Goal: Task Accomplishment & Management: Complete application form

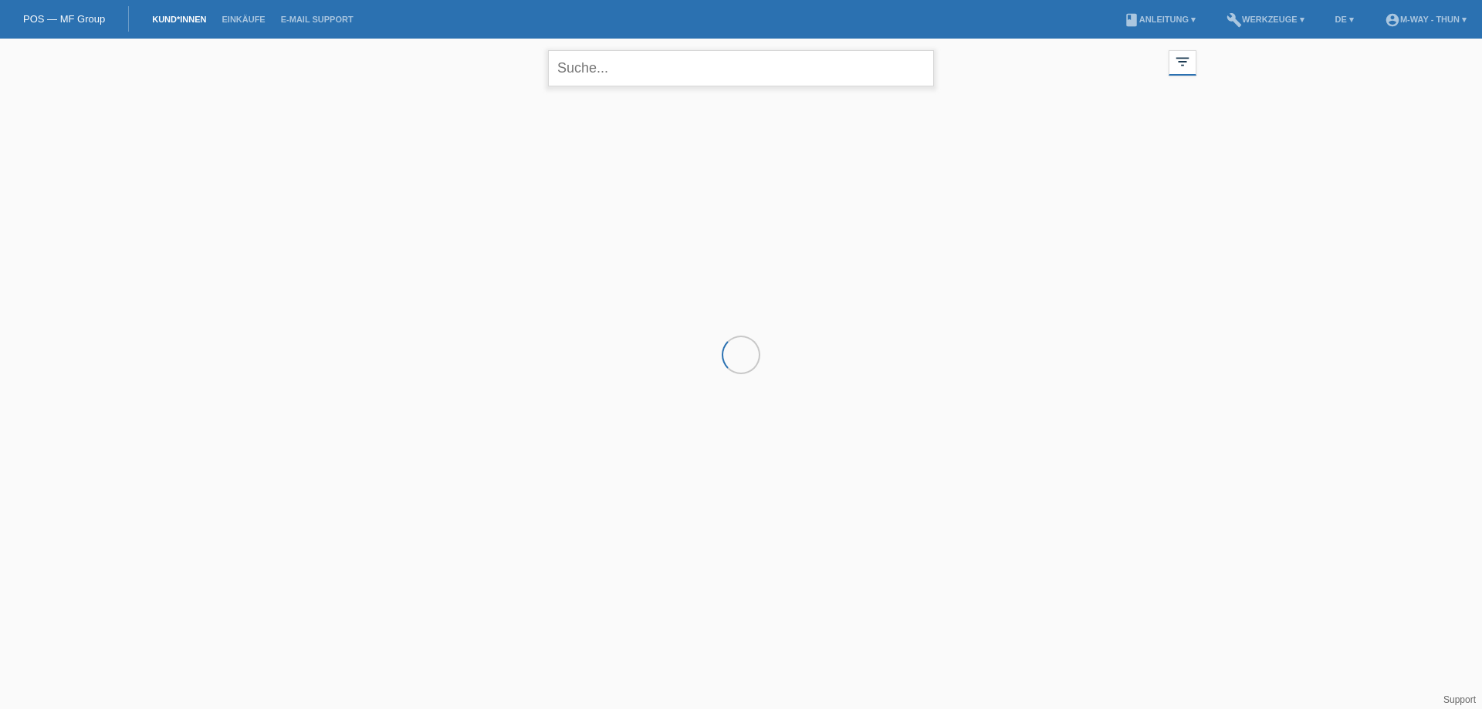
click at [597, 76] on input "text" at bounding box center [741, 68] width 386 height 36
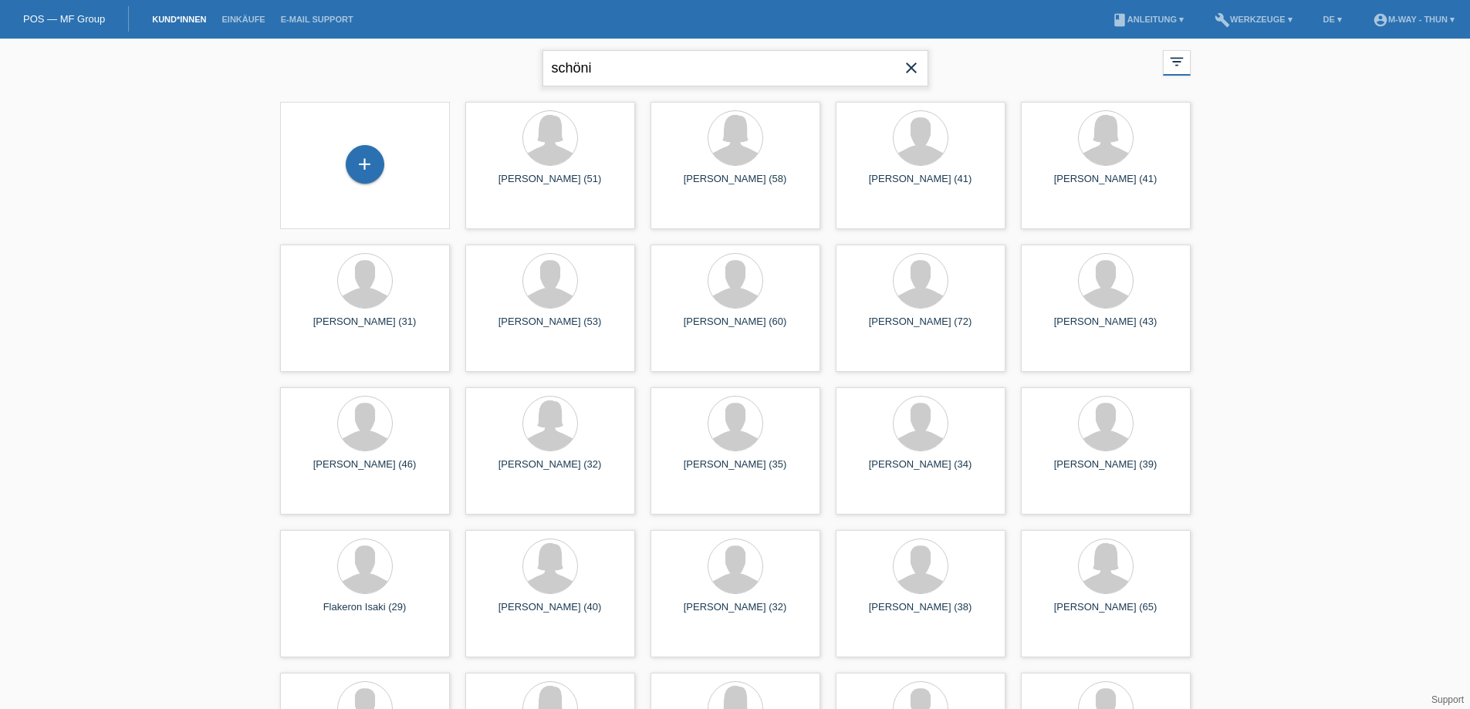
type input "schöni"
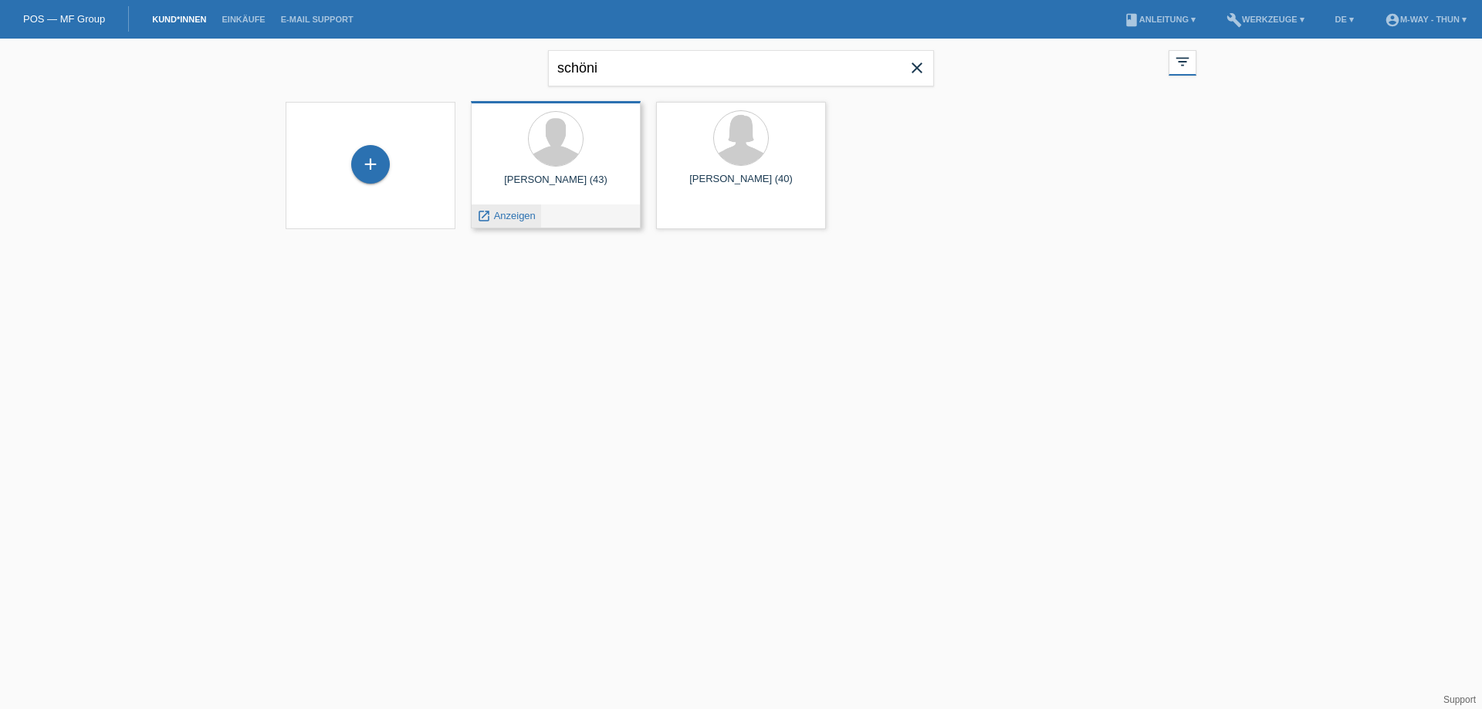
click at [500, 220] on span "Anzeigen" at bounding box center [515, 216] width 42 height 12
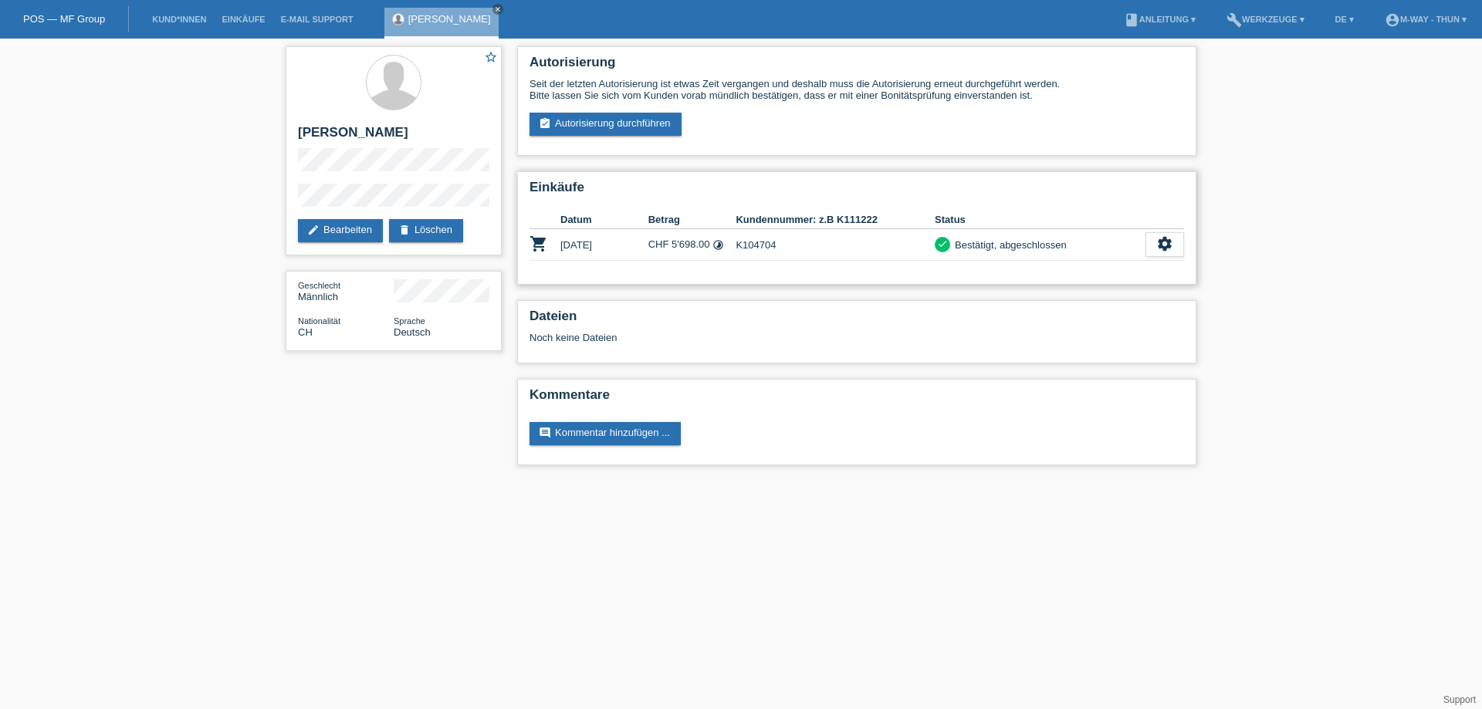
click at [762, 240] on td "K104704" at bounding box center [835, 245] width 199 height 32
click at [1159, 246] on icon "settings" at bounding box center [1164, 243] width 17 height 17
click at [1317, 337] on div "star_border Pascal Schöni edit Bearbeiten delete Löschen Geschlecht Männlich Na…" at bounding box center [741, 260] width 1482 height 442
click at [614, 129] on link "assignment_turned_in Autorisierung durchführen" at bounding box center [605, 124] width 152 height 23
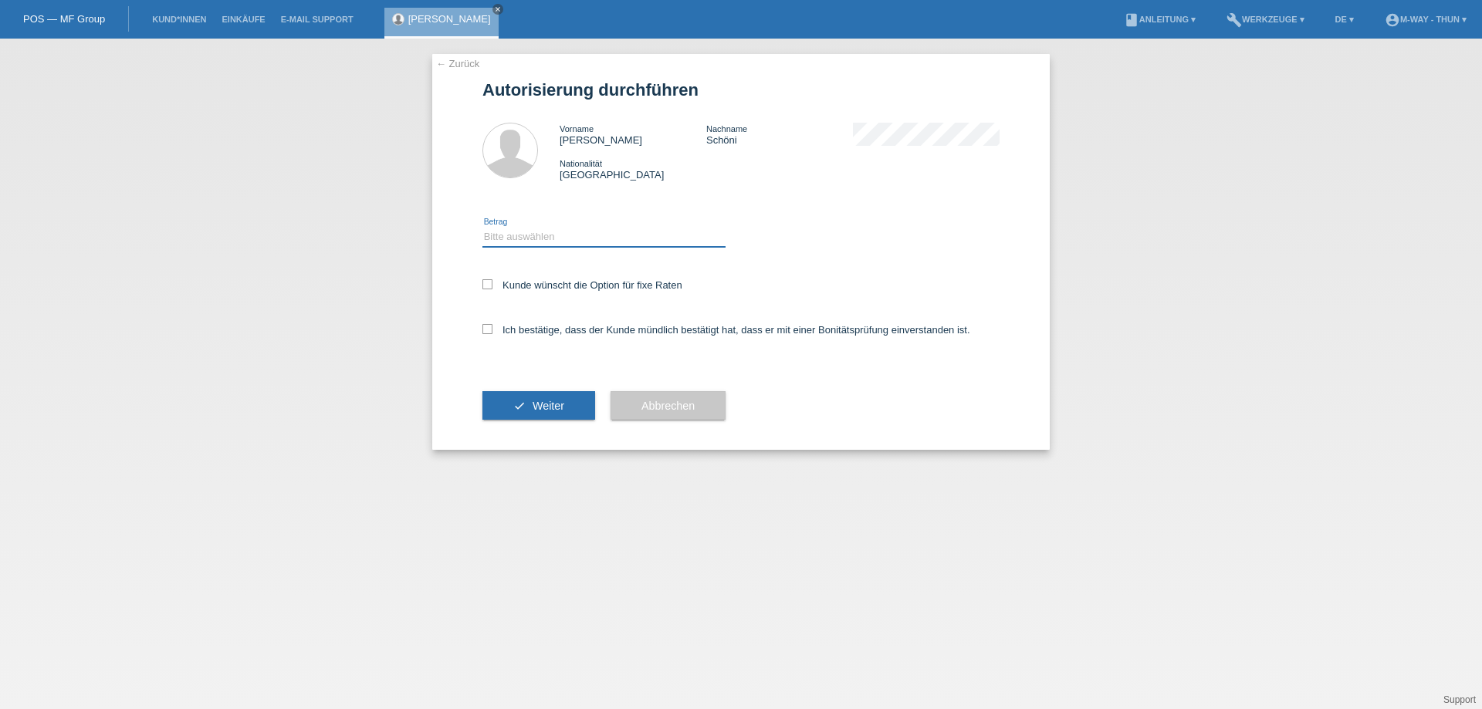
click at [590, 236] on select "Bitte auswählen CHF 1.00 - CHF 499.00 CHF 500.00 - CHF 1'999.00 CHF 2'000.00 - …" at bounding box center [603, 237] width 243 height 19
select select "3"
click at [482, 228] on select "Bitte auswählen CHF 1.00 - CHF 499.00 CHF 500.00 - CHF 1'999.00 CHF 2'000.00 - …" at bounding box center [603, 237] width 243 height 19
click at [599, 285] on label "Kunde wünscht die Option für fixe Raten" at bounding box center [582, 285] width 200 height 12
click at [492, 285] on input "Kunde wünscht die Option für fixe Raten" at bounding box center [487, 284] width 10 height 10
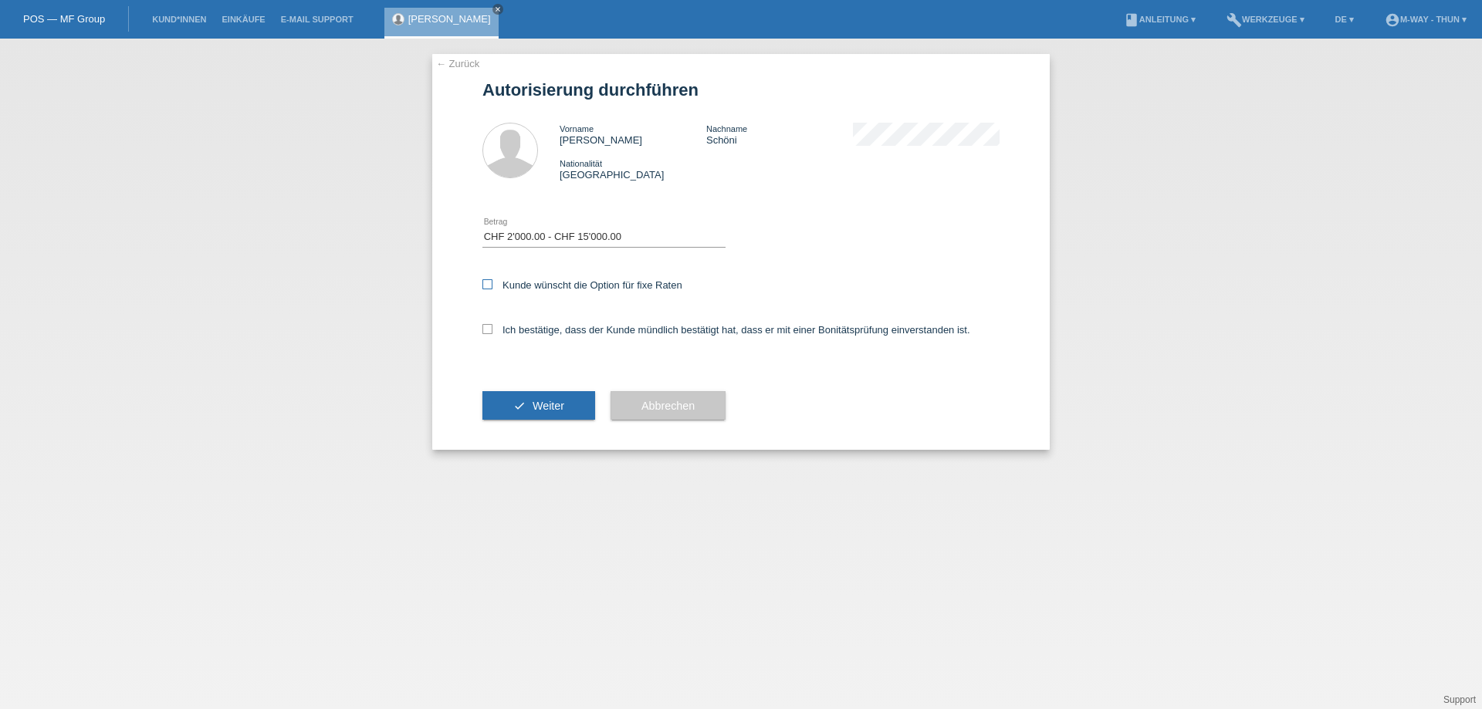
checkbox input "true"
click at [562, 329] on label "Ich bestätige, dass der Kunde mündlich bestätigt hat, dass er mit einer Bonität…" at bounding box center [726, 330] width 488 height 12
click at [492, 329] on input "Ich bestätige, dass der Kunde mündlich bestätigt hat, dass er mit einer Bonität…" at bounding box center [487, 329] width 10 height 10
checkbox input "true"
click at [540, 402] on span "Weiter" at bounding box center [549, 406] width 32 height 12
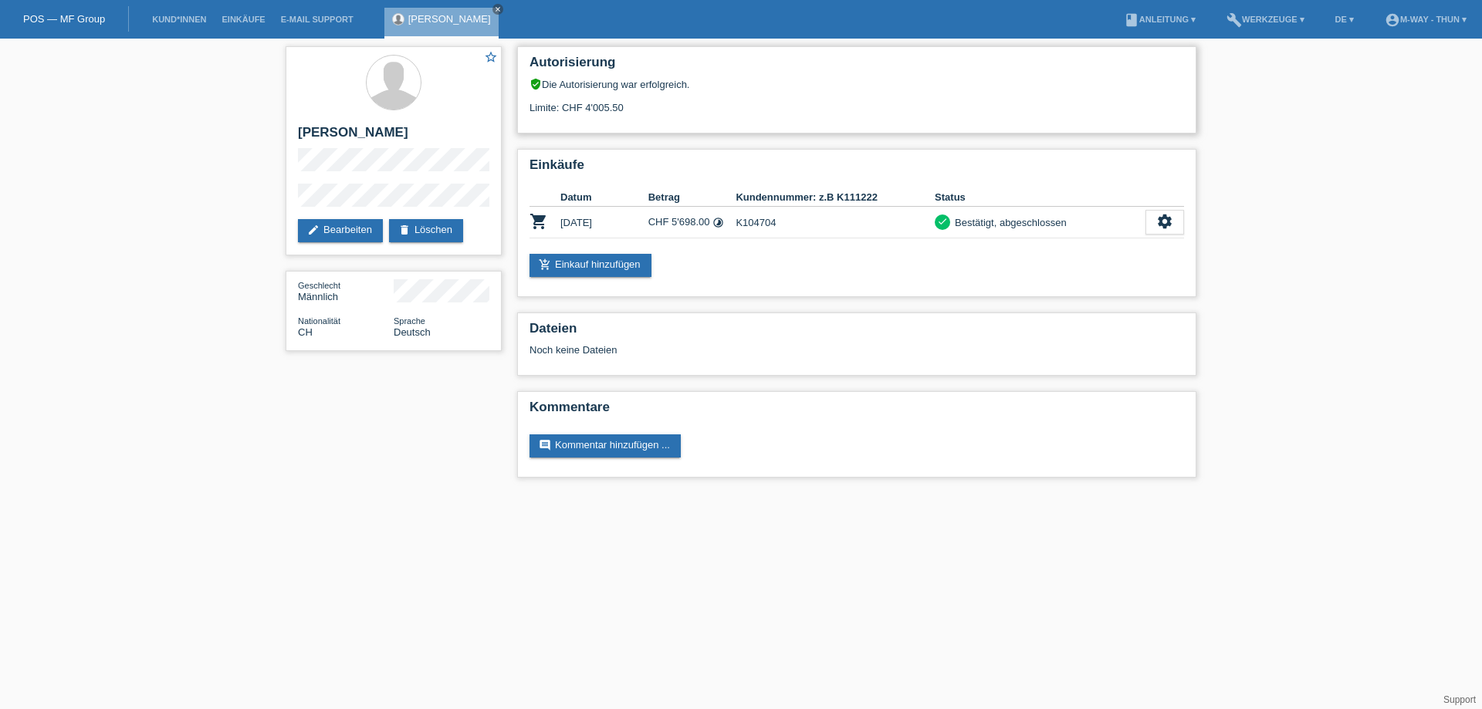
drag, startPoint x: 586, startPoint y: 107, endPoint x: 632, endPoint y: 107, distance: 46.3
click at [632, 107] on div "Limite: CHF 4'005.50" at bounding box center [856, 101] width 655 height 23
click at [614, 110] on div "Limite: CHF 4'005.50" at bounding box center [856, 101] width 655 height 23
click at [337, 221] on link "edit Bearbeiten" at bounding box center [340, 230] width 85 height 23
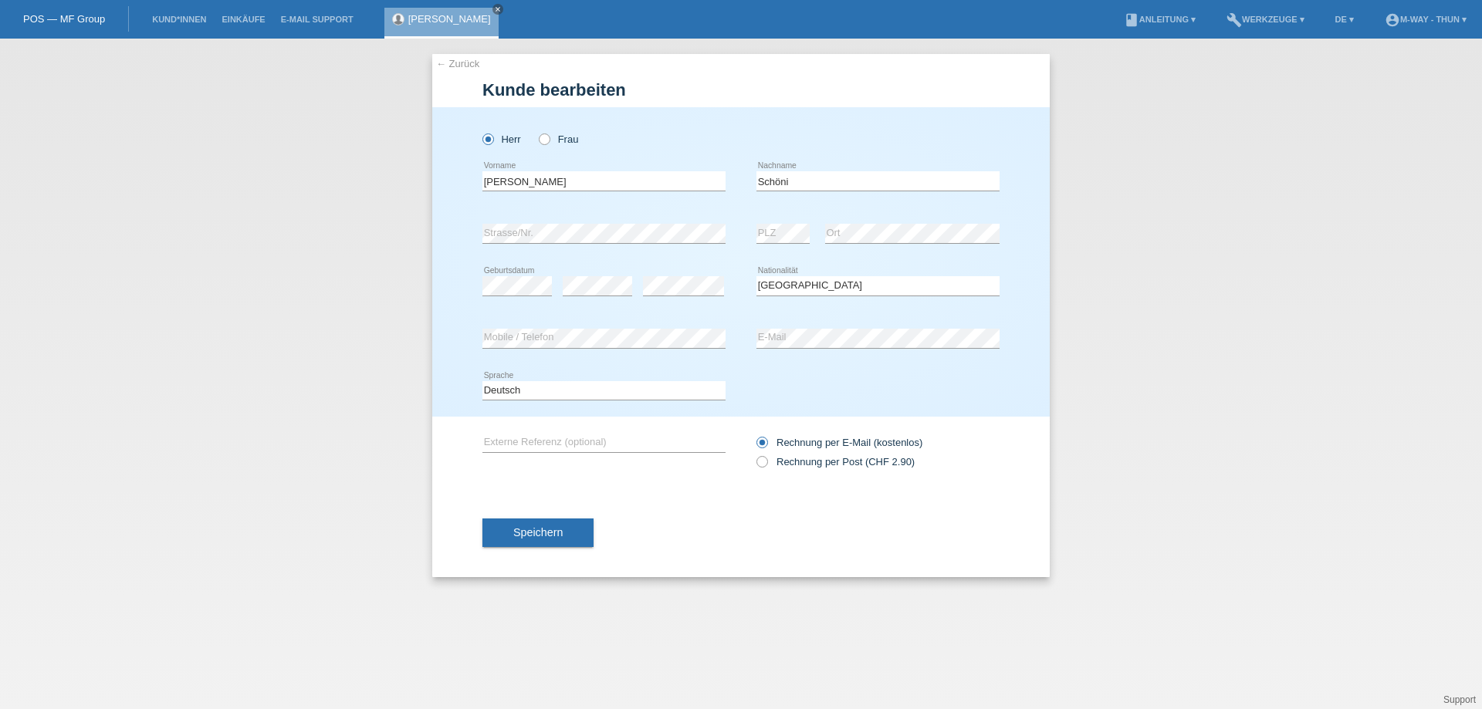
select select "CH"
click at [191, 166] on div "← Zurück Kunde bearbeiten Herr Frau Pascal error Vorname error" at bounding box center [741, 374] width 1482 height 671
click at [527, 256] on div "error Strasse/Nr." at bounding box center [603, 234] width 243 height 52
click at [807, 236] on div "error PLZ error Ort" at bounding box center [877, 234] width 243 height 52
click at [678, 255] on div "error Strasse/Nr." at bounding box center [603, 234] width 243 height 52
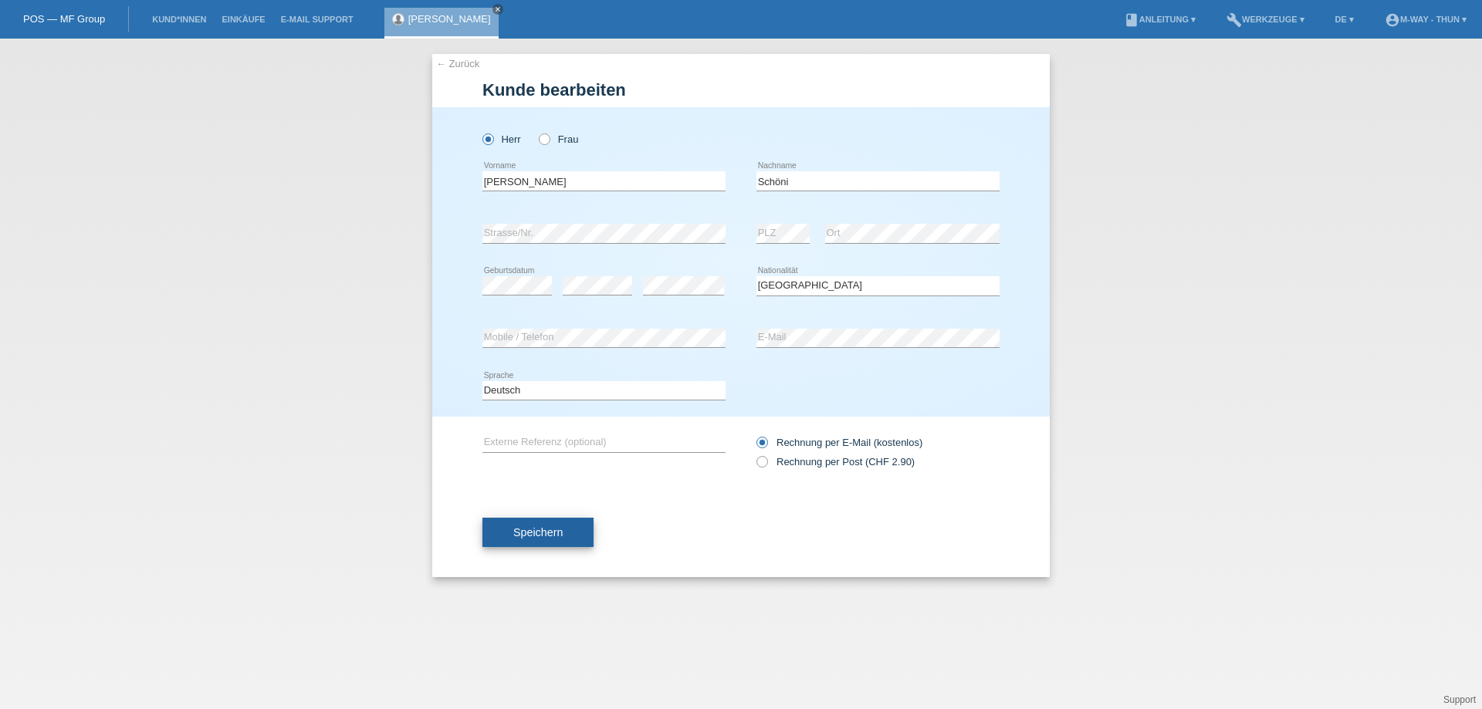
click at [529, 540] on button "Speichern" at bounding box center [537, 532] width 111 height 29
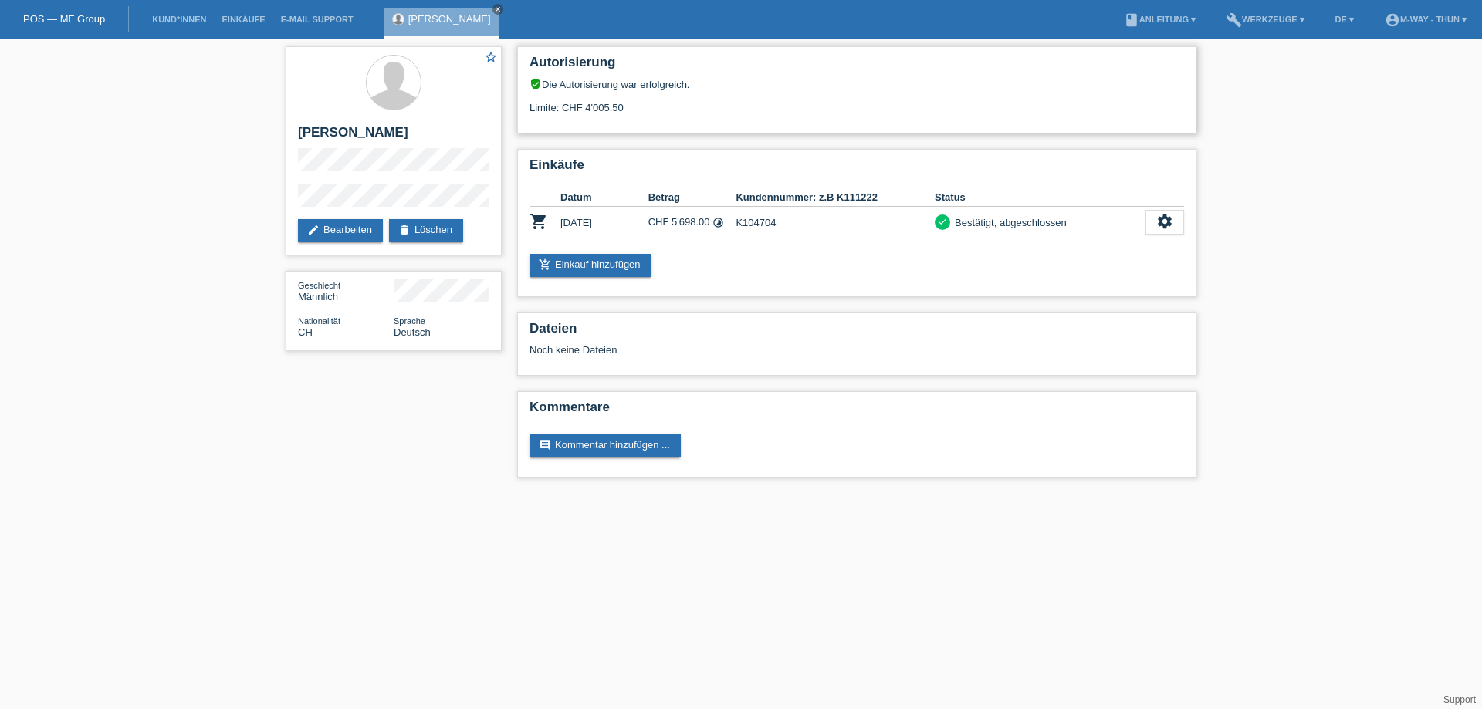
click at [580, 66] on h2 "Autorisierung" at bounding box center [856, 66] width 655 height 23
click at [546, 98] on div "Limite: CHF 4'005.50" at bounding box center [856, 101] width 655 height 23
click at [587, 91] on div "Limite: CHF 4'005.50" at bounding box center [856, 101] width 655 height 23
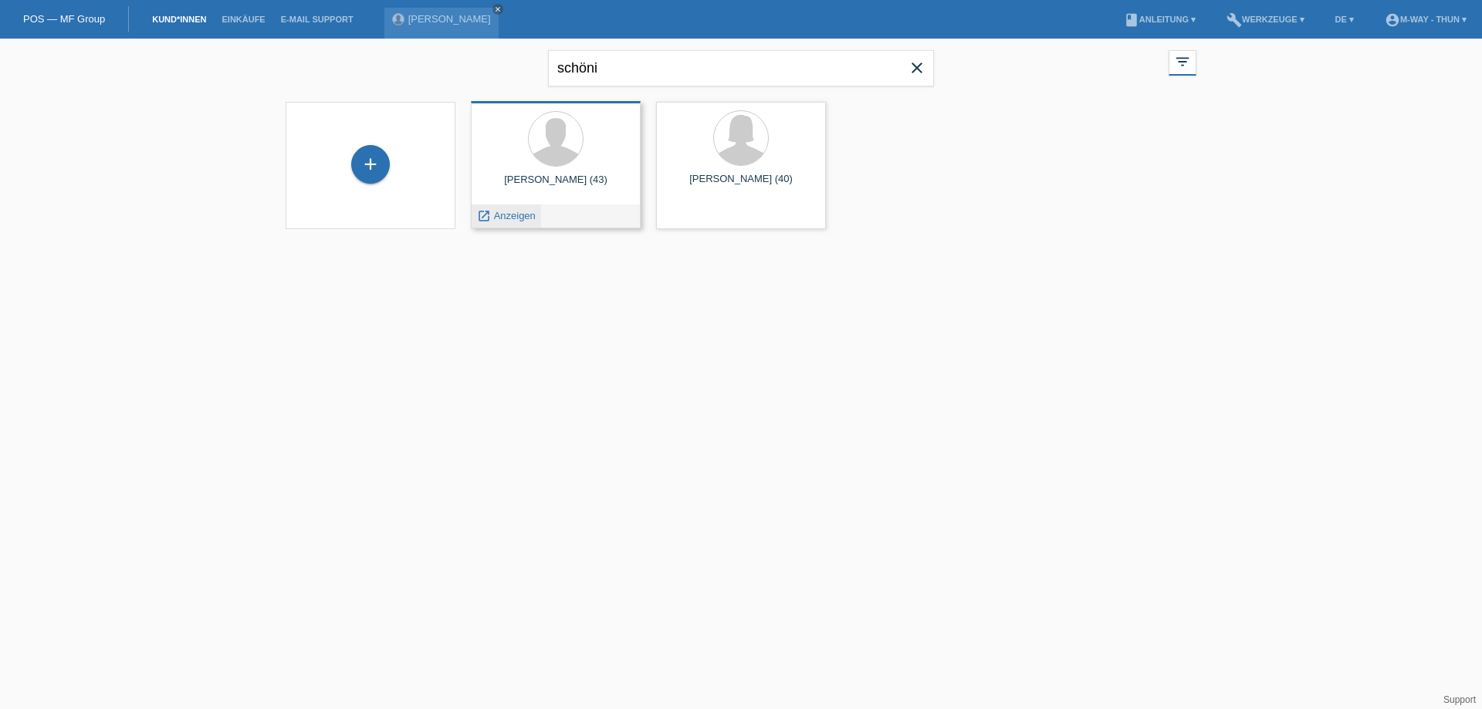
click at [520, 224] on div "launch Anzeigen" at bounding box center [506, 216] width 69 height 23
click at [520, 219] on span "Anzeigen" at bounding box center [515, 216] width 42 height 12
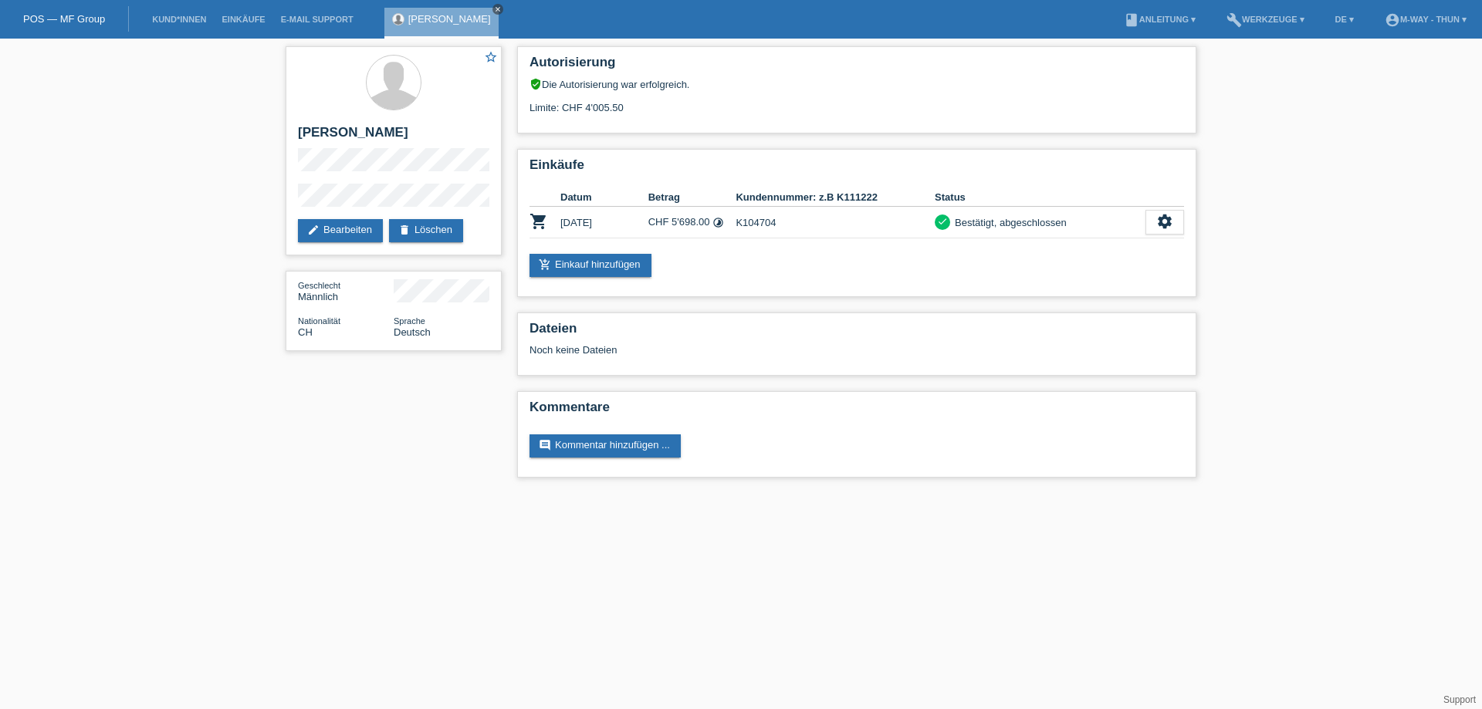
click at [494, 12] on icon "close" at bounding box center [498, 9] width 8 height 8
click at [103, 19] on link "POS — MF Group" at bounding box center [64, 19] width 82 height 12
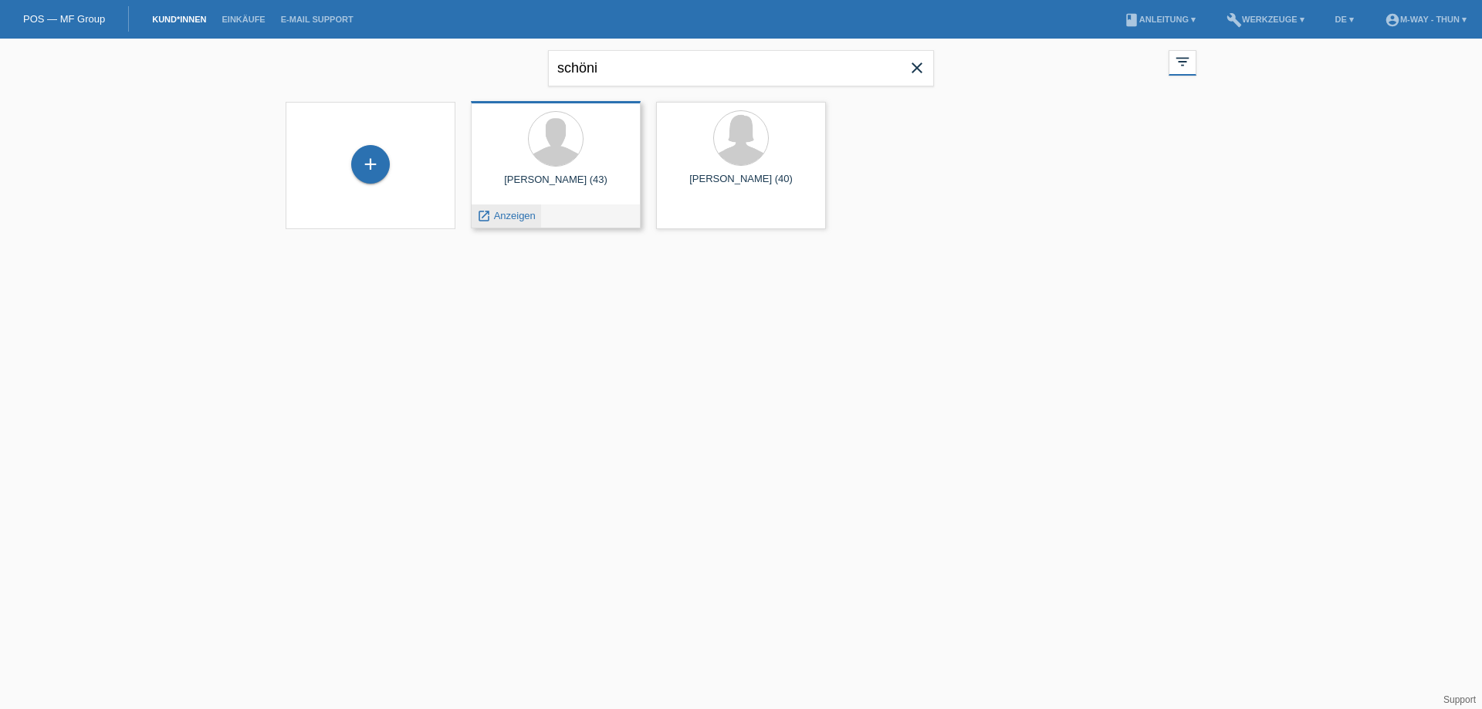
click at [511, 217] on span "Anzeigen" at bounding box center [515, 216] width 42 height 12
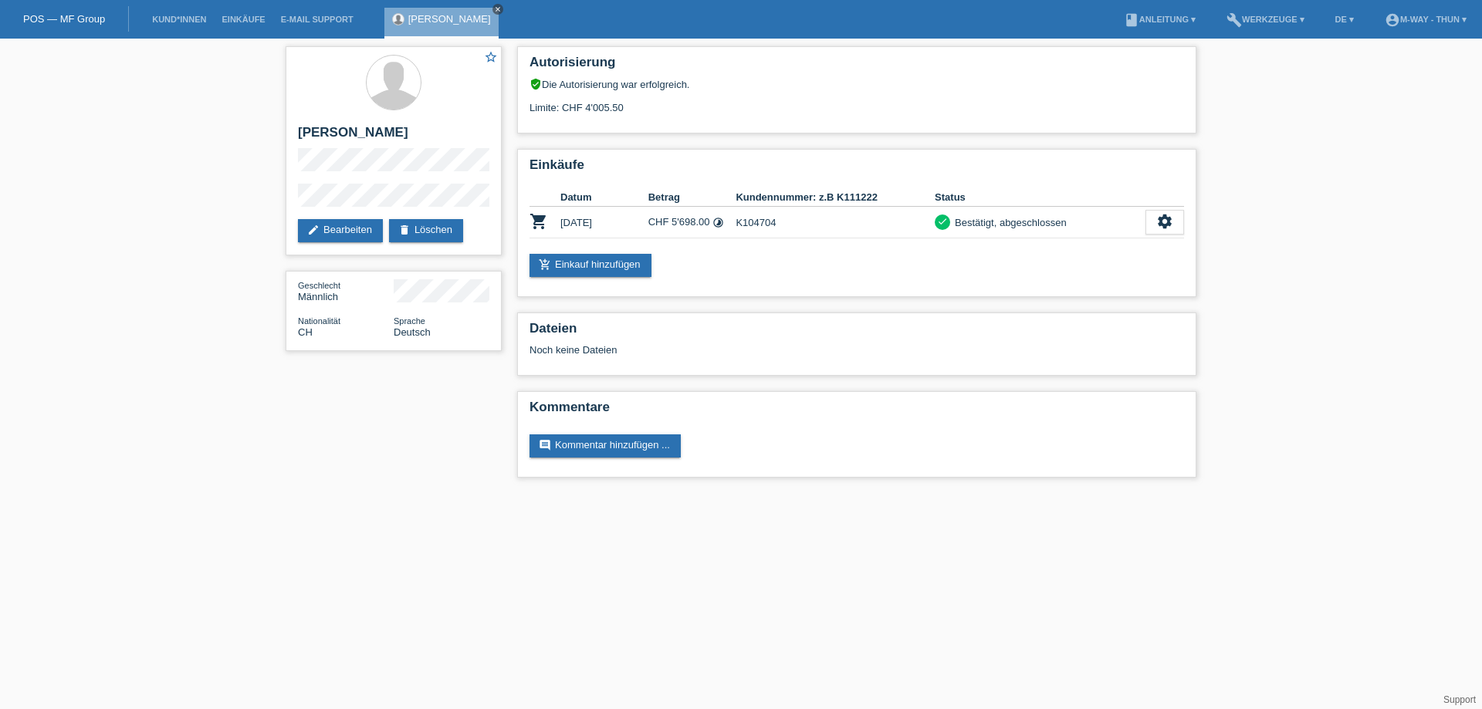
click at [494, 9] on icon "close" at bounding box center [498, 9] width 8 height 8
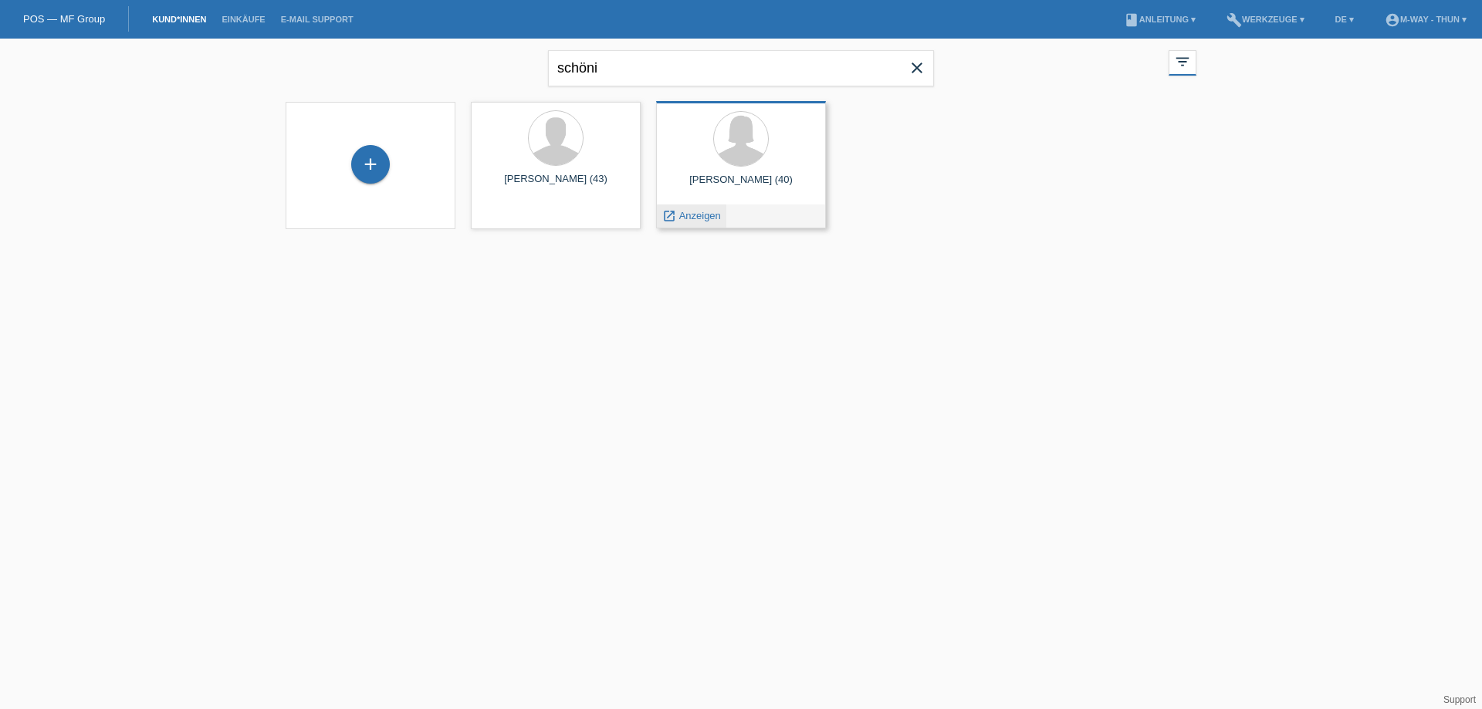
click at [712, 213] on span "Anzeigen" at bounding box center [700, 216] width 42 height 12
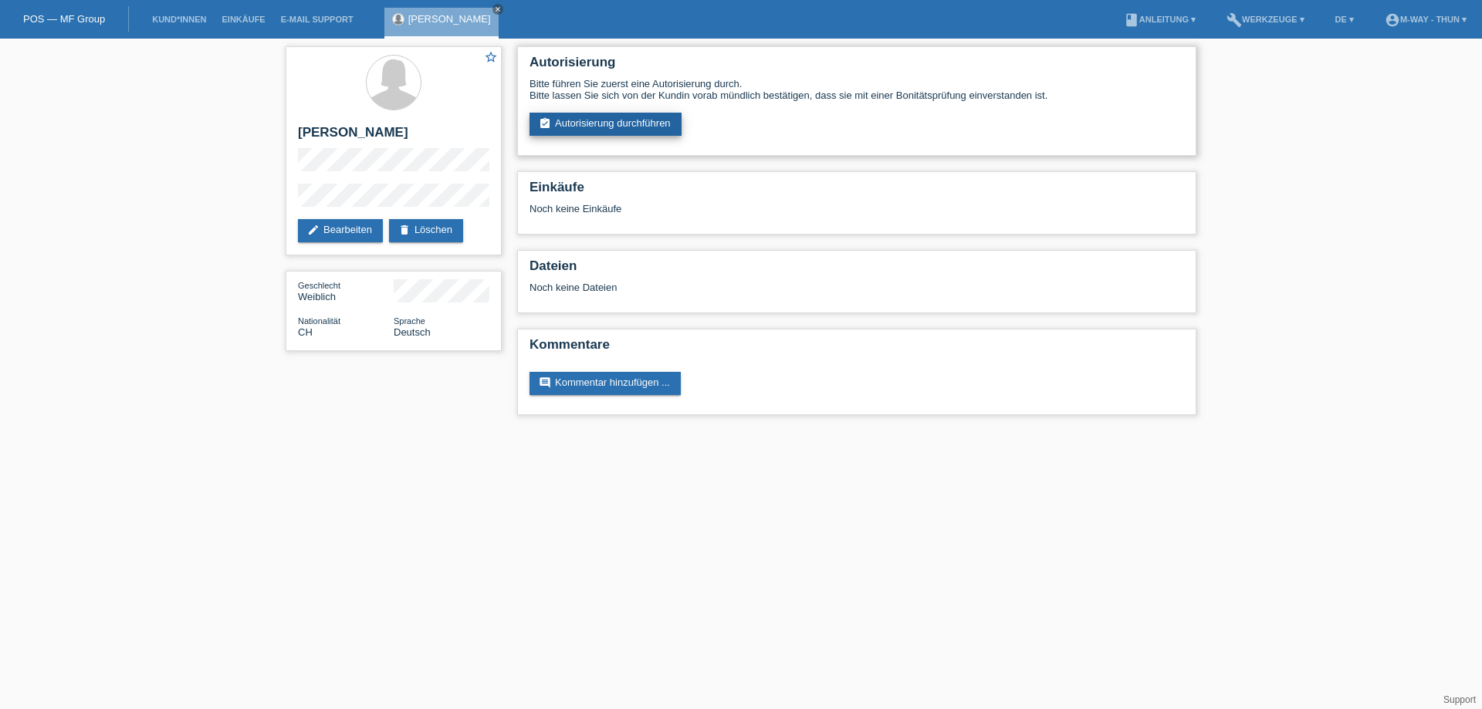
click at [596, 113] on link "assignment_turned_in Autorisierung durchführen" at bounding box center [605, 124] width 152 height 23
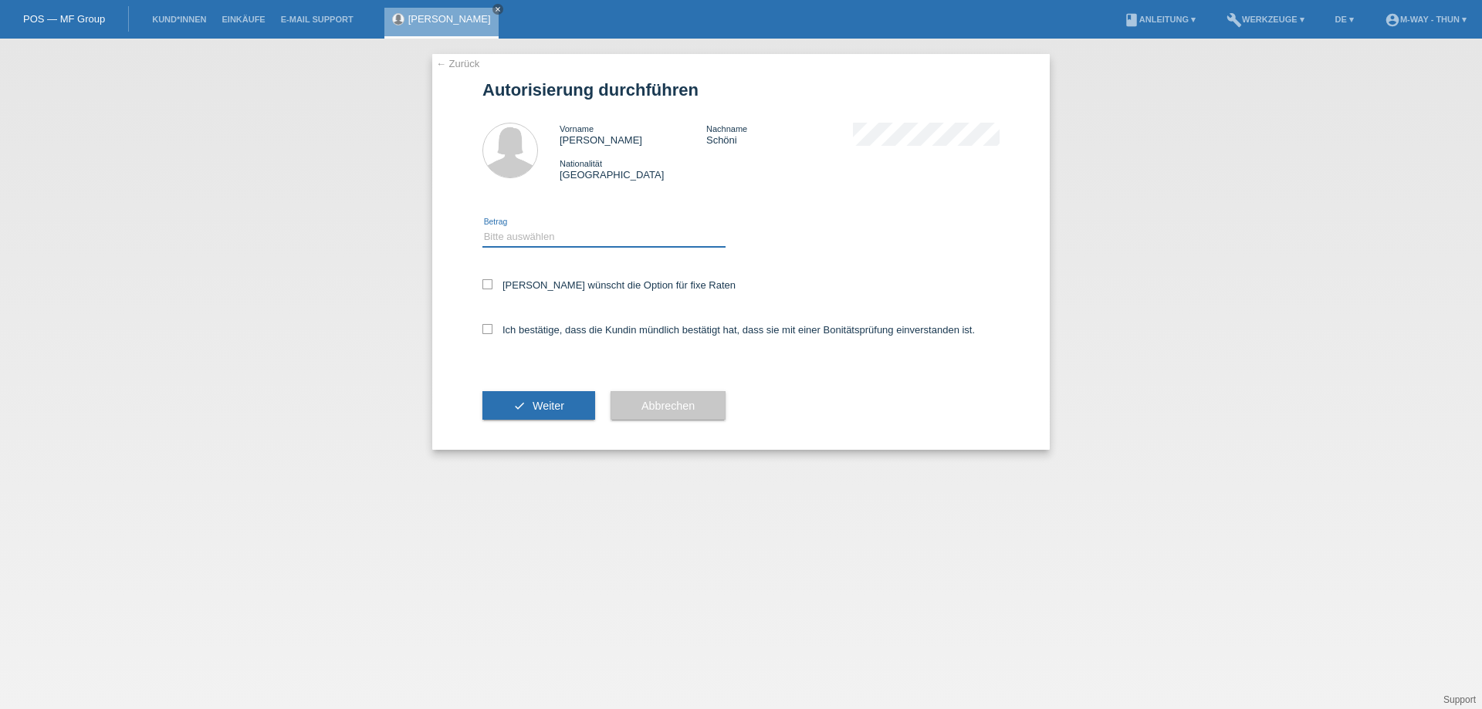
click at [529, 245] on select "Bitte auswählen CHF 1.00 - CHF 499.00 CHF 500.00 - CHF 1'999.00 CHF 2'000.00 - …" at bounding box center [603, 237] width 243 height 19
select select "3"
click at [482, 228] on select "Bitte auswählen CHF 1.00 - CHF 499.00 CHF 500.00 - CHF 1'999.00 CHF 2'000.00 - …" at bounding box center [603, 237] width 243 height 19
click at [537, 289] on label "Kundin wünscht die Option für fixe Raten" at bounding box center [608, 285] width 253 height 12
click at [492, 289] on input "Kundin wünscht die Option für fixe Raten" at bounding box center [487, 284] width 10 height 10
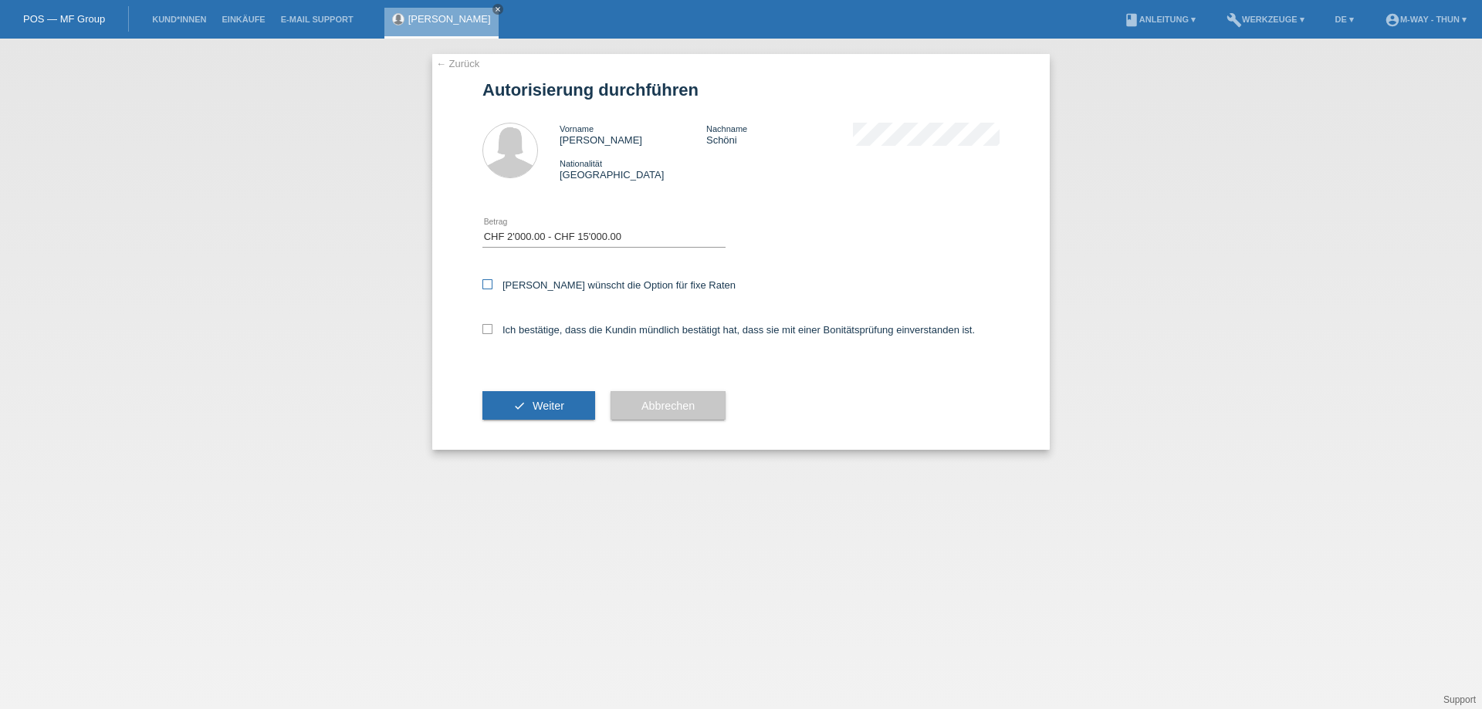
checkbox input "true"
click at [526, 321] on div "Ich bestätige, dass die Kundin mündlich bestätigt hat, dass sie mit einer Bonit…" at bounding box center [740, 335] width 517 height 52
drag, startPoint x: 523, startPoint y: 333, endPoint x: 519, endPoint y: 342, distance: 9.0
click at [522, 337] on div "Ich bestätige, dass die Kundin mündlich bestätigt hat, dass sie mit einer Bonit…" at bounding box center [740, 335] width 517 height 52
click at [514, 331] on label "Ich bestätige, dass die Kundin mündlich bestätigt hat, dass sie mit einer Bonit…" at bounding box center [728, 330] width 492 height 12
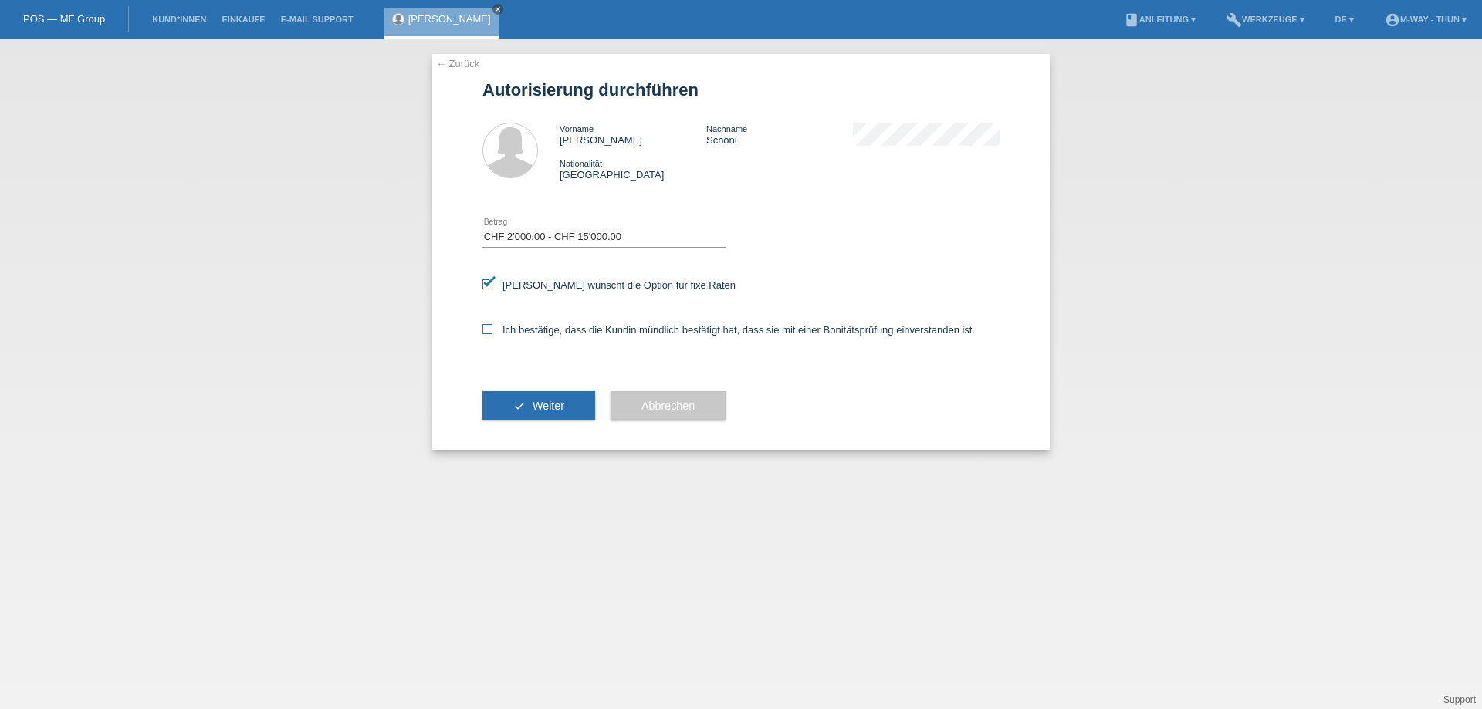
click at [492, 331] on input "Ich bestätige, dass die Kundin mündlich bestätigt hat, dass sie mit einer Bonit…" at bounding box center [487, 329] width 10 height 10
checkbox input "true"
click at [509, 411] on button "check Weiter" at bounding box center [538, 405] width 113 height 29
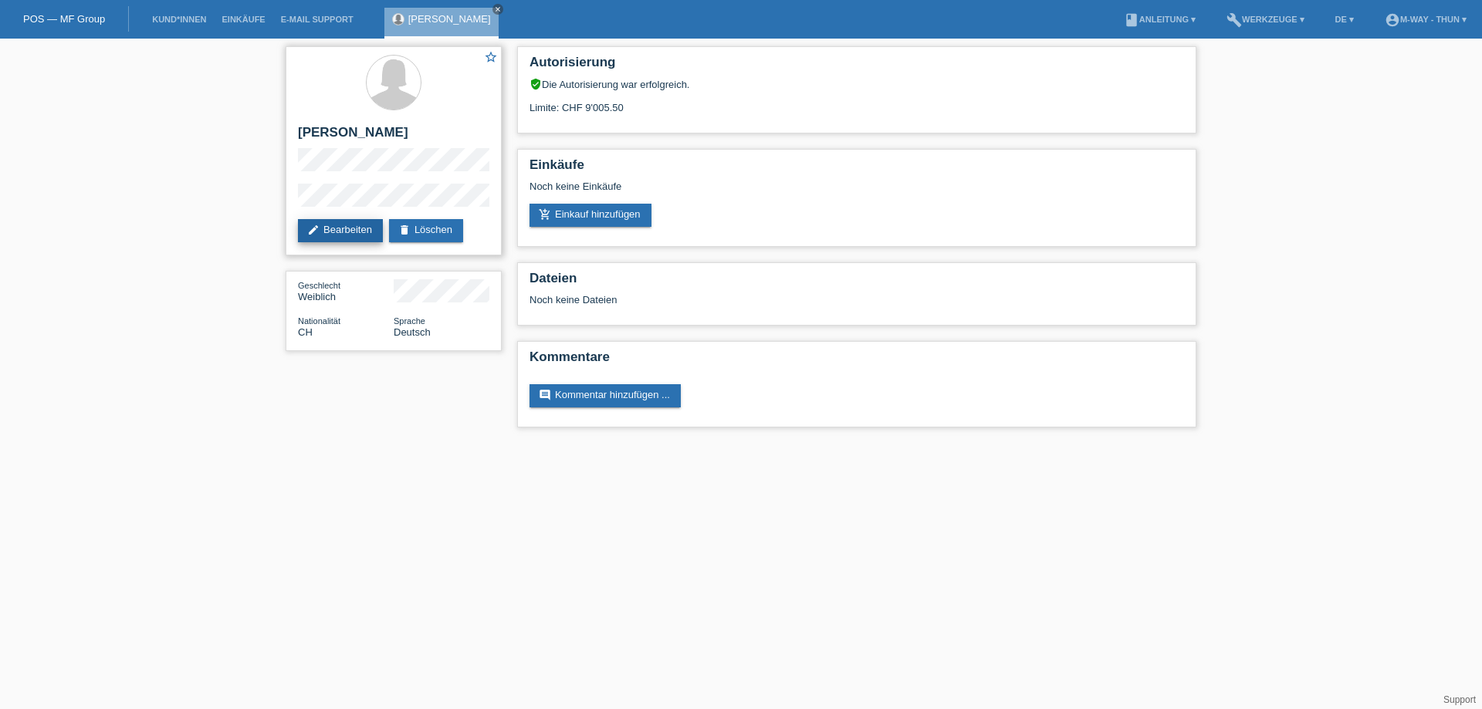
click at [330, 228] on link "edit Bearbeiten" at bounding box center [340, 230] width 85 height 23
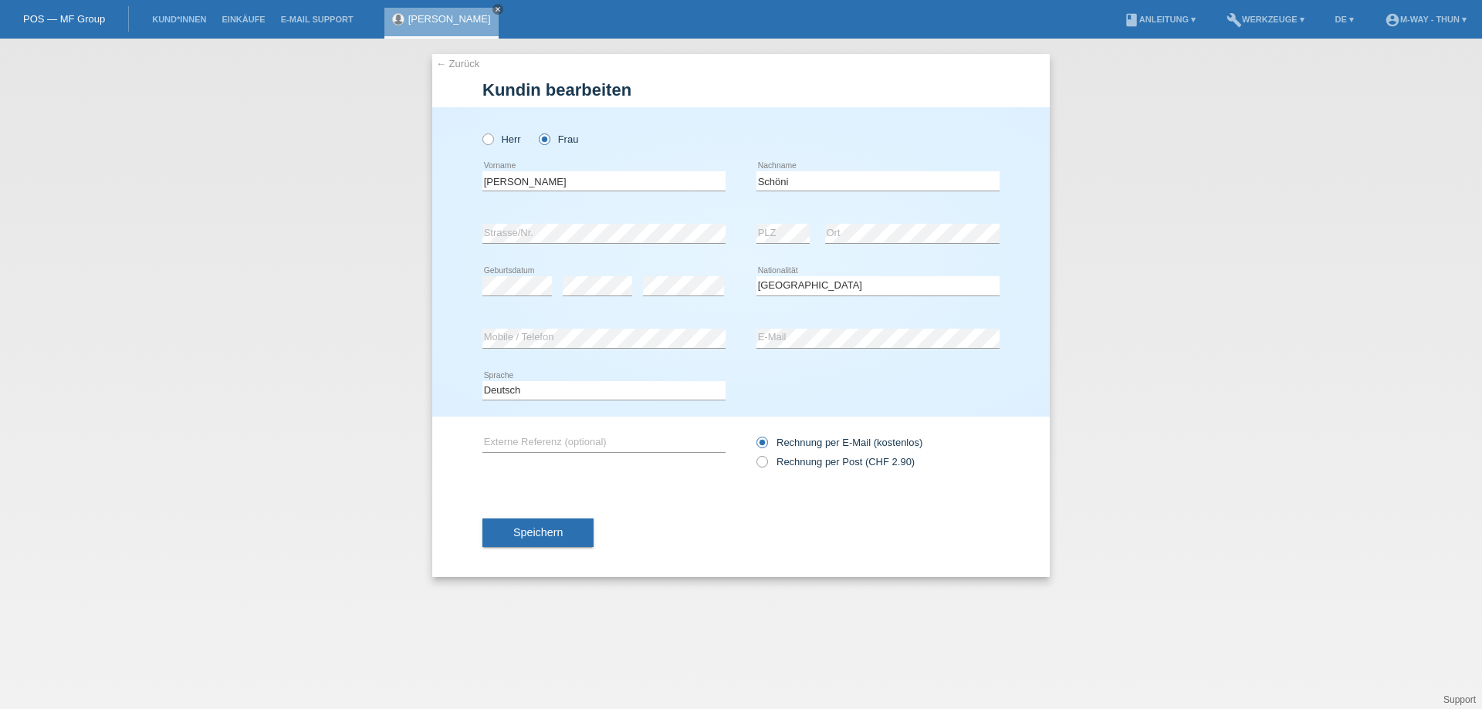
select select "CH"
click at [299, 227] on div "← Zurück Kundin bearbeiten Herr Frau Sabrina error Vorname PLZ" at bounding box center [741, 374] width 1482 height 671
click at [739, 233] on div "error Strasse/Nr. error PLZ error Ort" at bounding box center [740, 234] width 517 height 52
click at [748, 246] on div "error Strasse/Nr. error PLZ error Ort" at bounding box center [740, 234] width 517 height 52
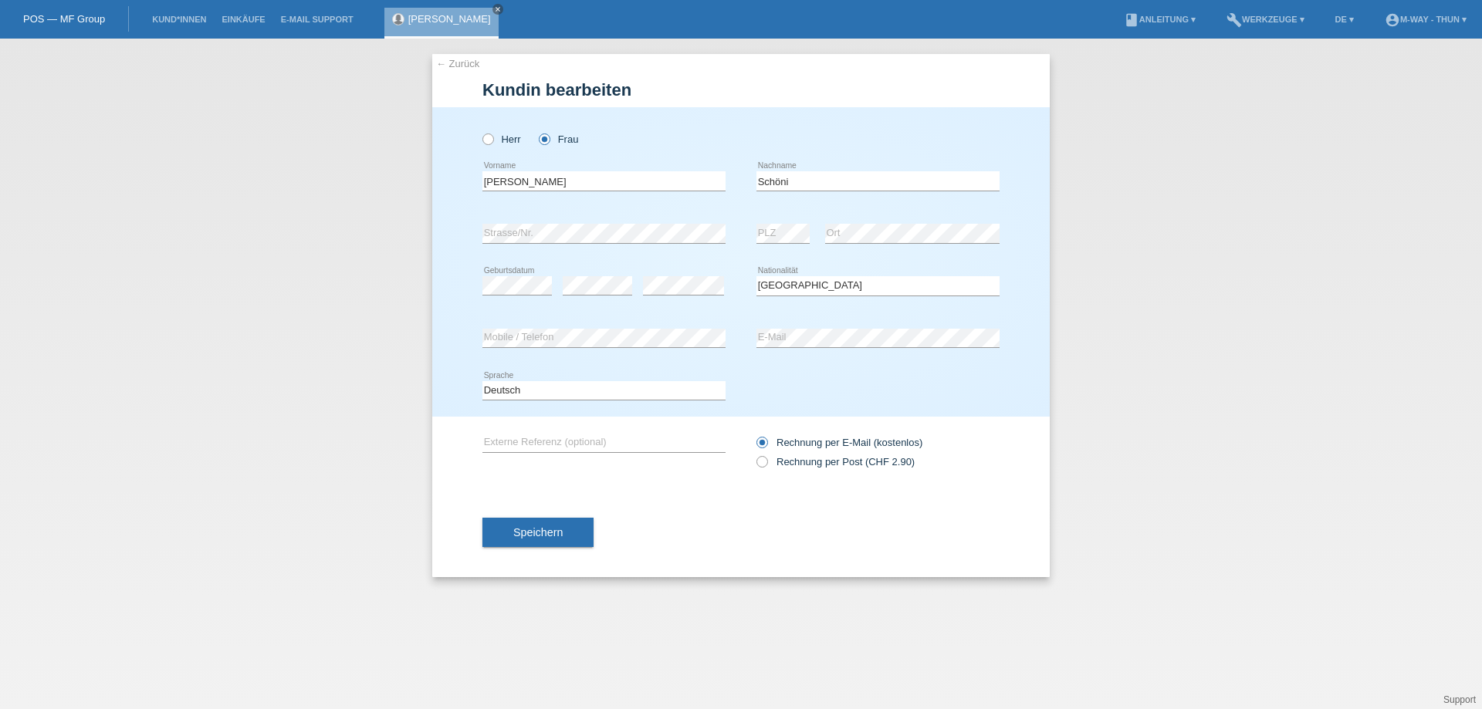
click at [749, 246] on div "error Strasse/Nr. error PLZ error Ort" at bounding box center [740, 234] width 517 height 52
click at [546, 534] on span "Speichern" at bounding box center [537, 532] width 49 height 12
